Goal: Information Seeking & Learning: Learn about a topic

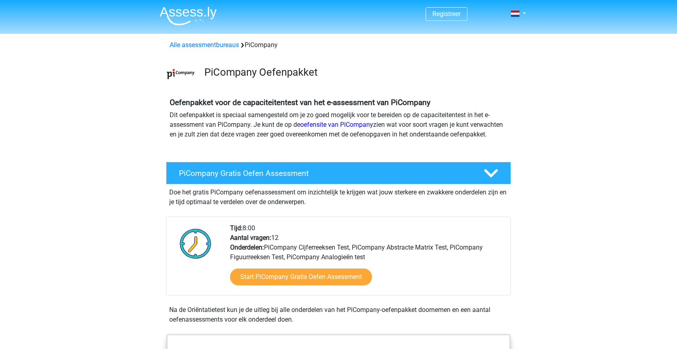
click at [196, 10] on img at bounding box center [188, 15] width 57 height 19
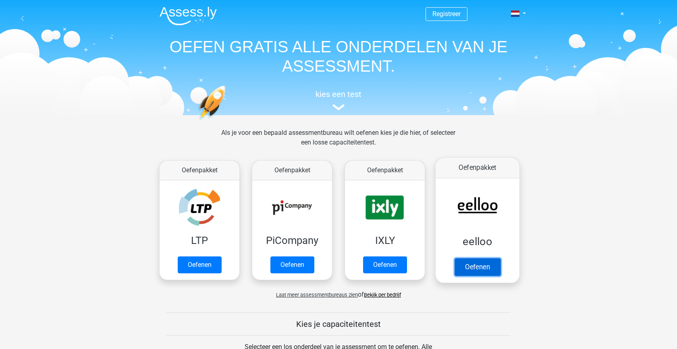
click at [471, 268] on link "Oefenen" at bounding box center [478, 267] width 46 height 18
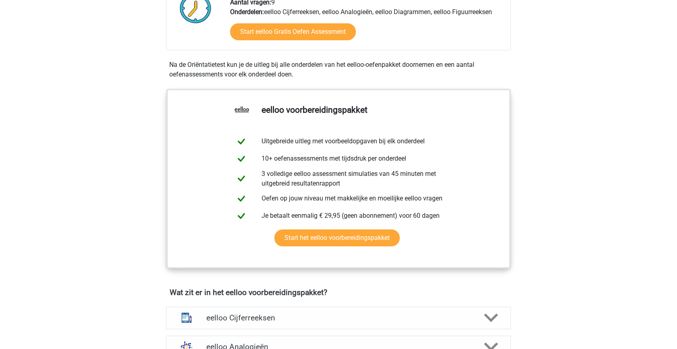
scroll to position [230, 0]
